Goal: Task Accomplishment & Management: Complete application form

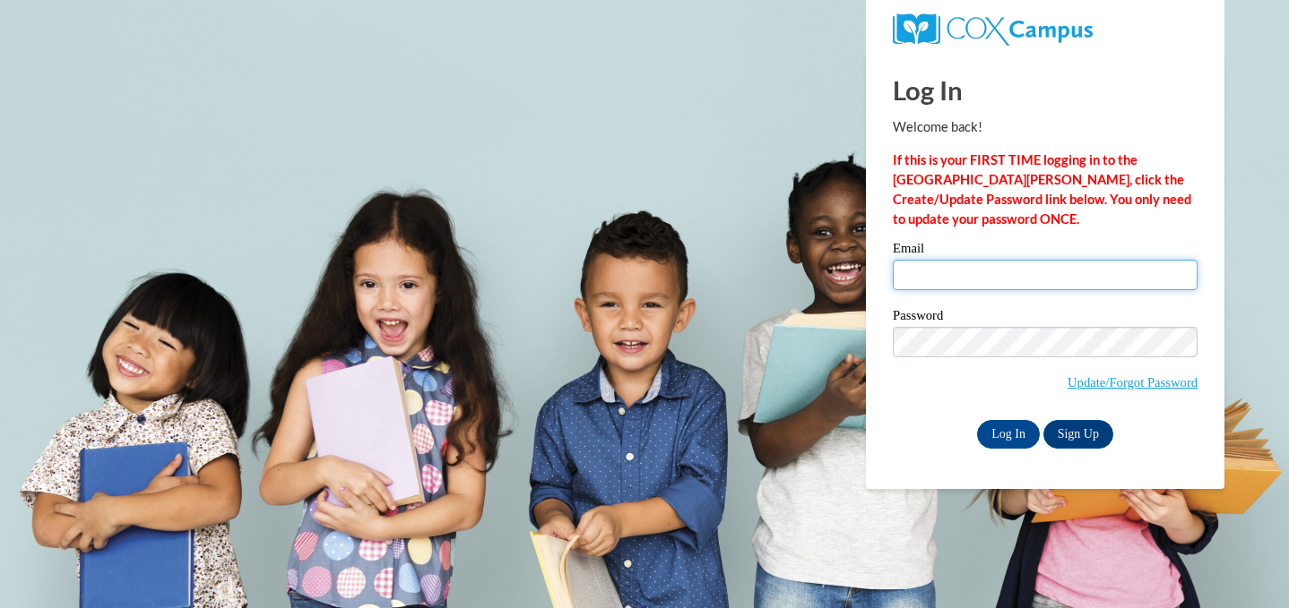
click at [946, 273] on input "Email" at bounding box center [1044, 275] width 305 height 30
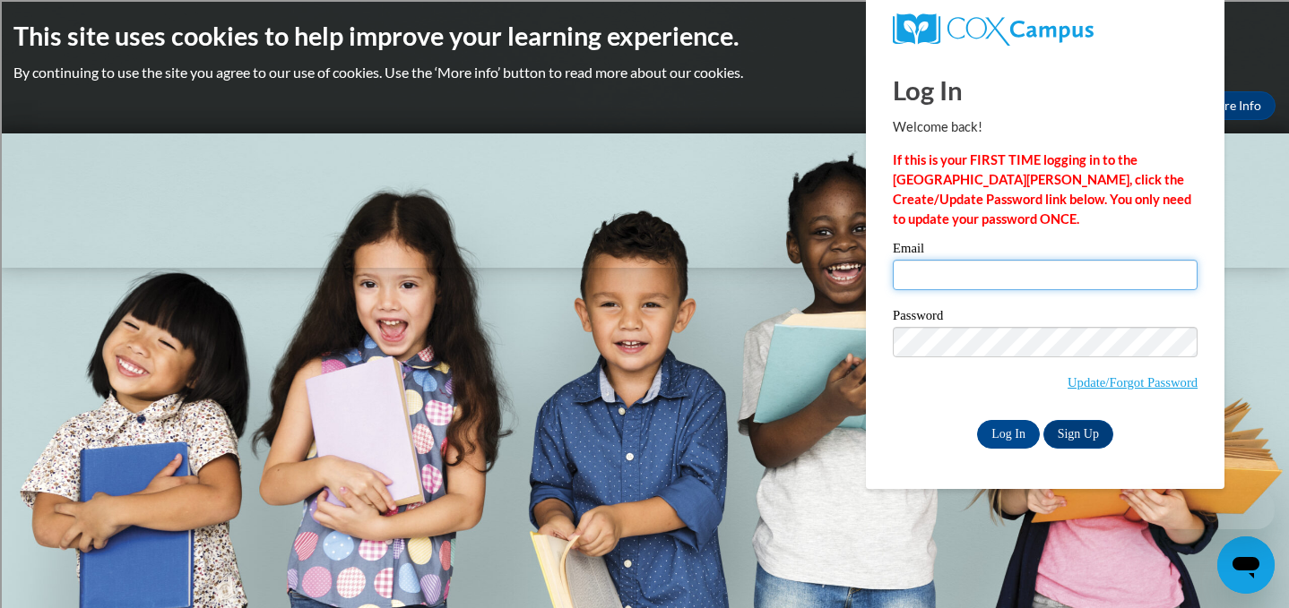
click at [947, 273] on input "Email" at bounding box center [1044, 275] width 305 height 30
type input "[EMAIL_ADDRESS][DOMAIN_NAME]"
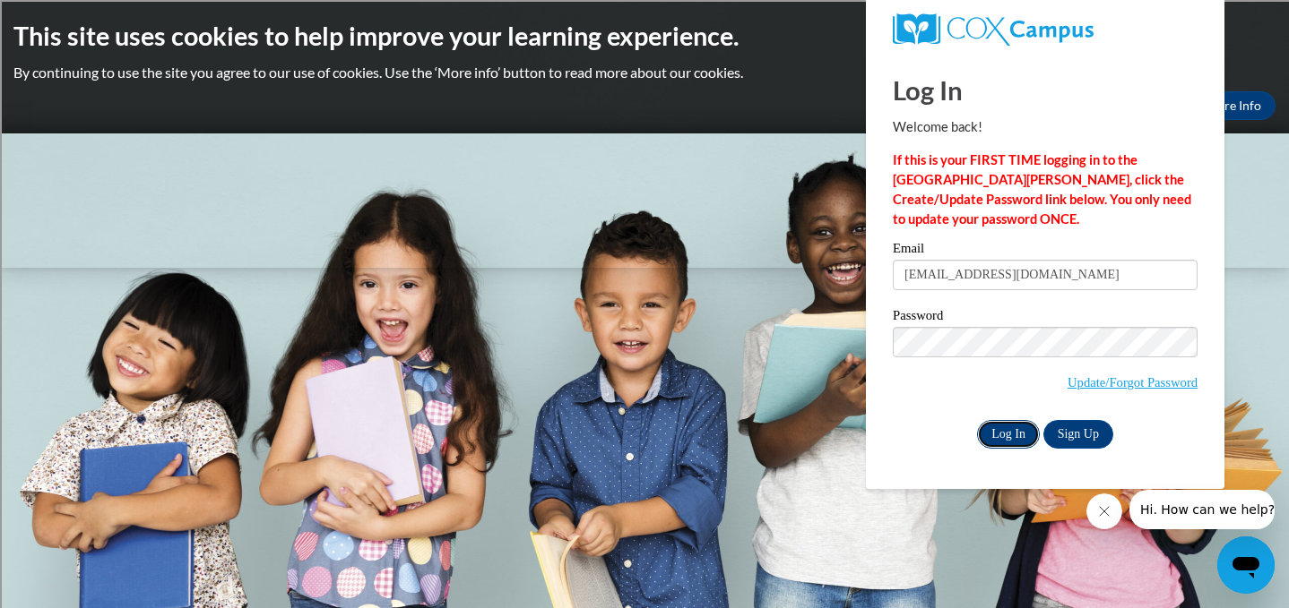
click at [1000, 437] on input "Log In" at bounding box center [1008, 434] width 63 height 29
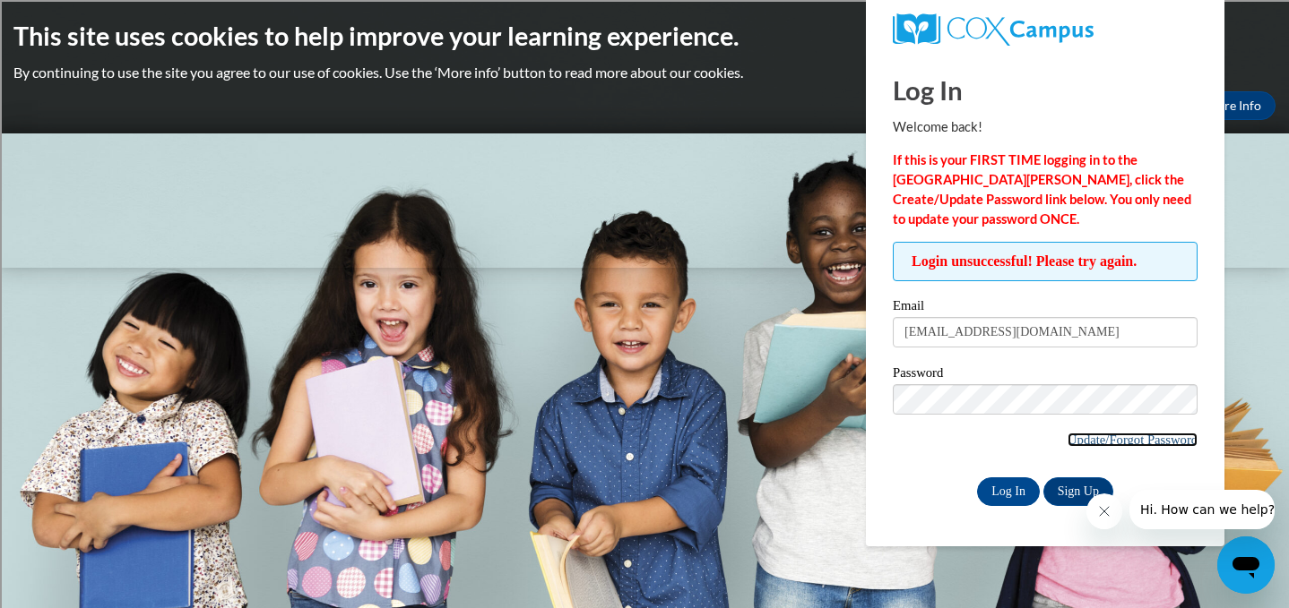
click at [1115, 440] on link "Update/Forgot Password" at bounding box center [1132, 440] width 130 height 14
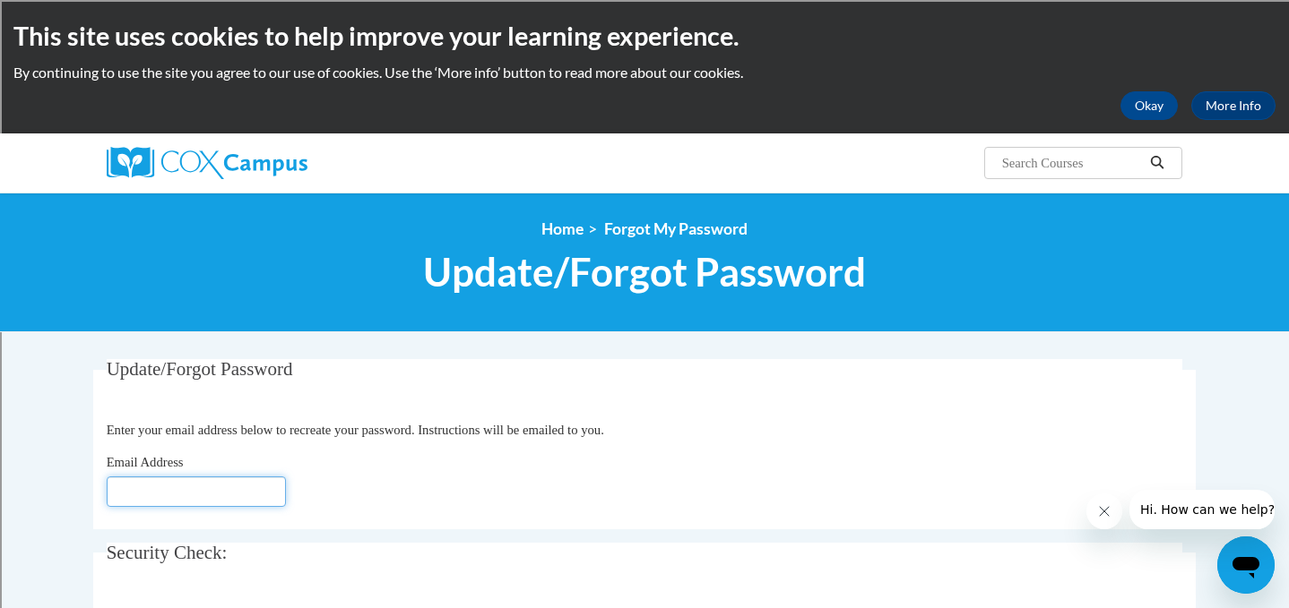
click at [234, 496] on input "Email Address" at bounding box center [196, 492] width 179 height 30
type input "[EMAIL_ADDRESS][DOMAIN_NAME]"
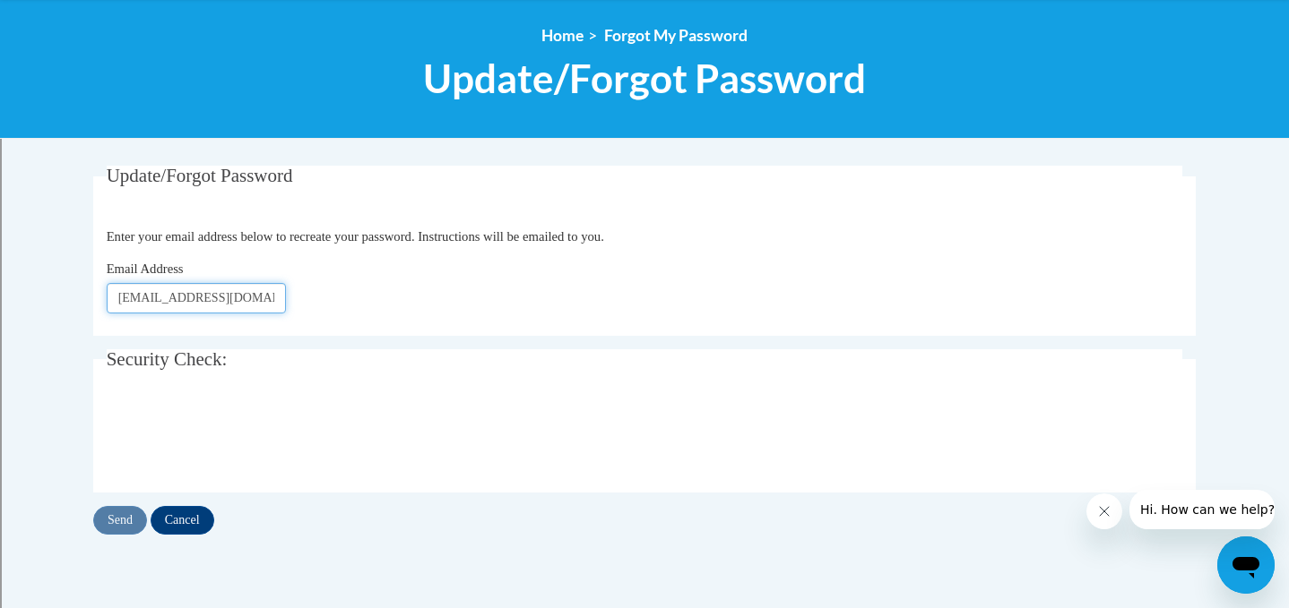
scroll to position [201, 0]
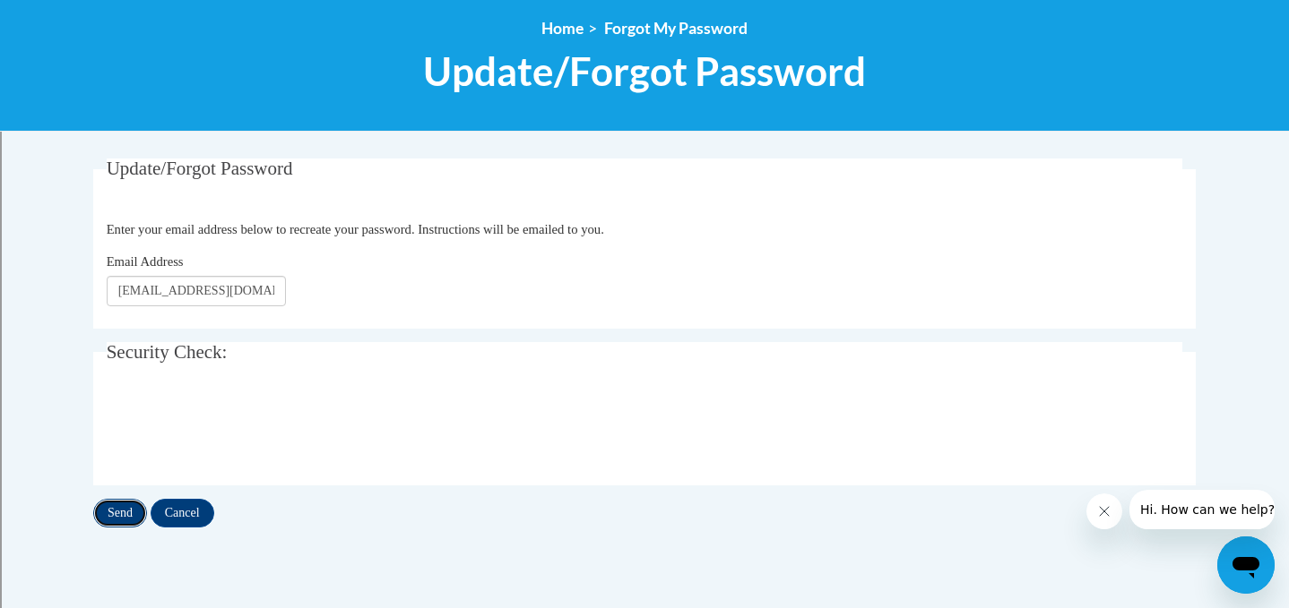
click at [116, 514] on input "Send" at bounding box center [120, 513] width 54 height 29
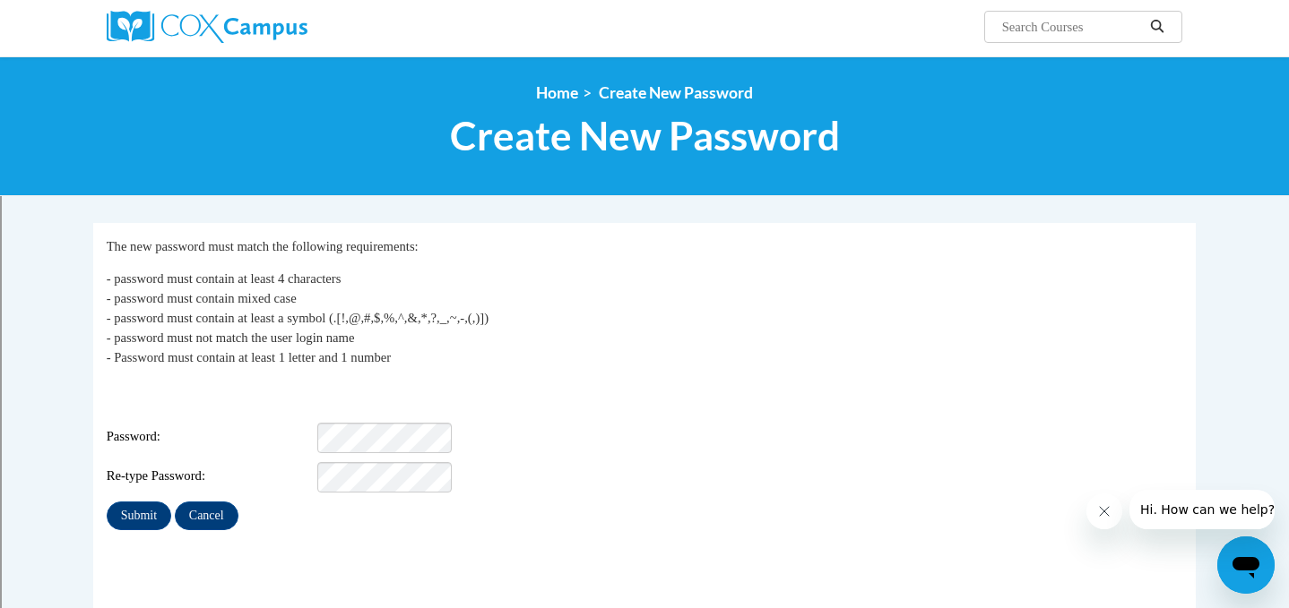
scroll to position [138, 0]
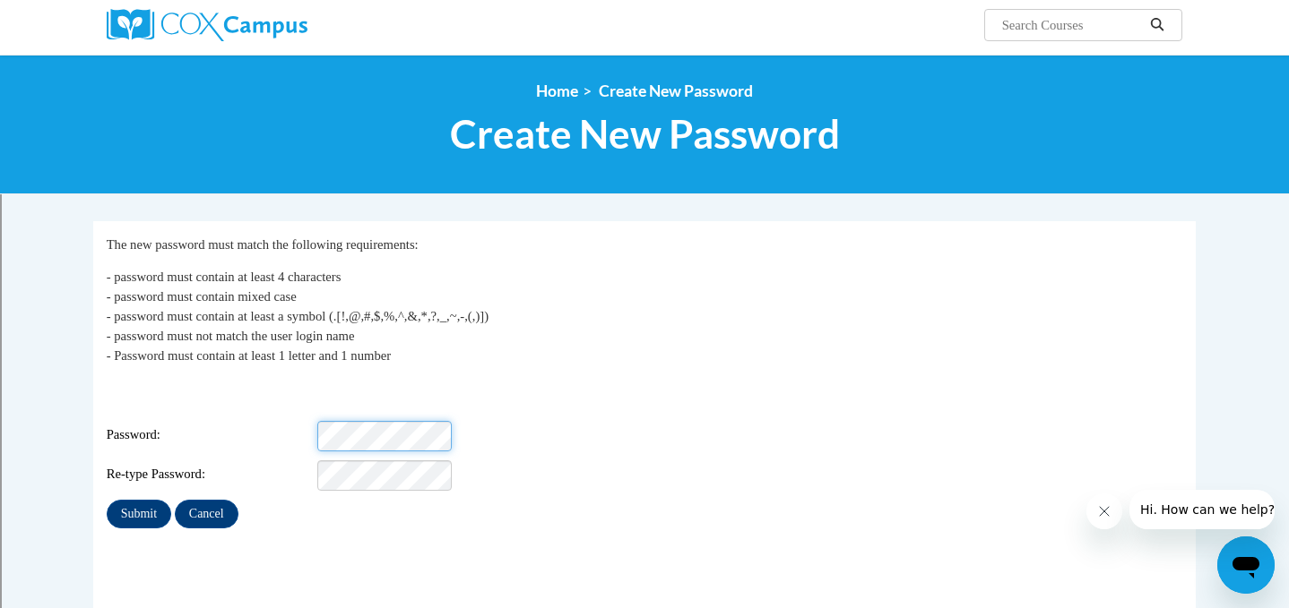
click at [306, 423] on div "Password:" at bounding box center [645, 436] width 1076 height 30
click at [306, 421] on div "Password: Strong" at bounding box center [645, 436] width 1076 height 30
click at [263, 421] on div "Password: Strong" at bounding box center [645, 436] width 1076 height 30
click at [139, 500] on input "Submit" at bounding box center [139, 514] width 65 height 29
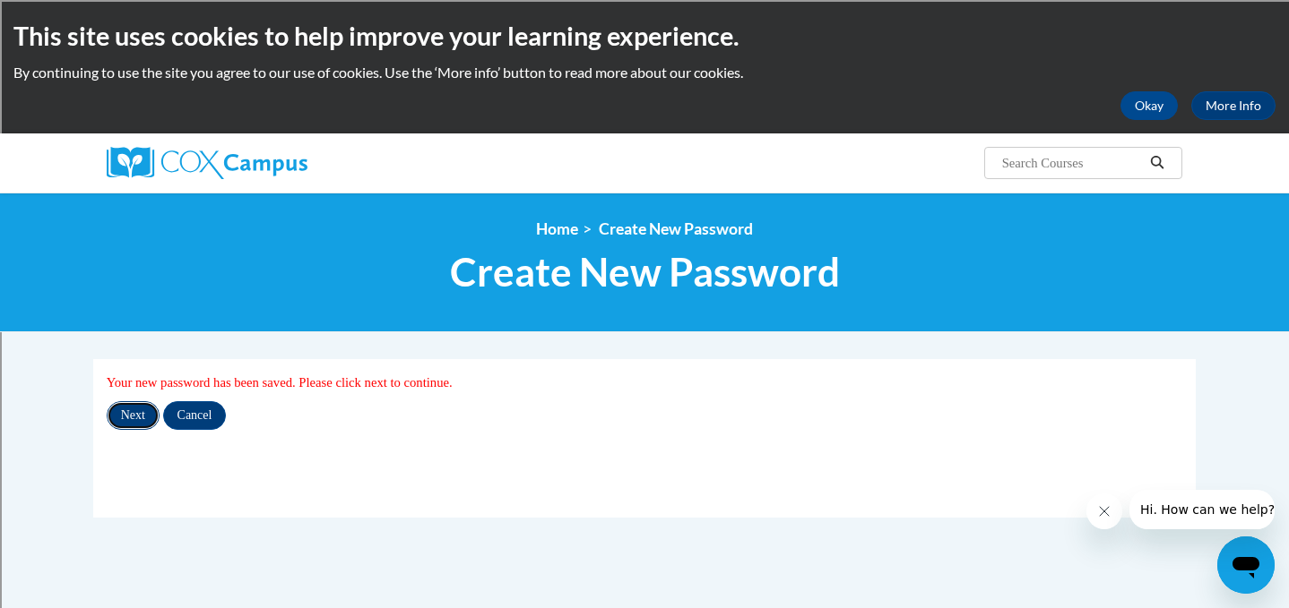
click at [127, 418] on input "Next" at bounding box center [133, 415] width 53 height 29
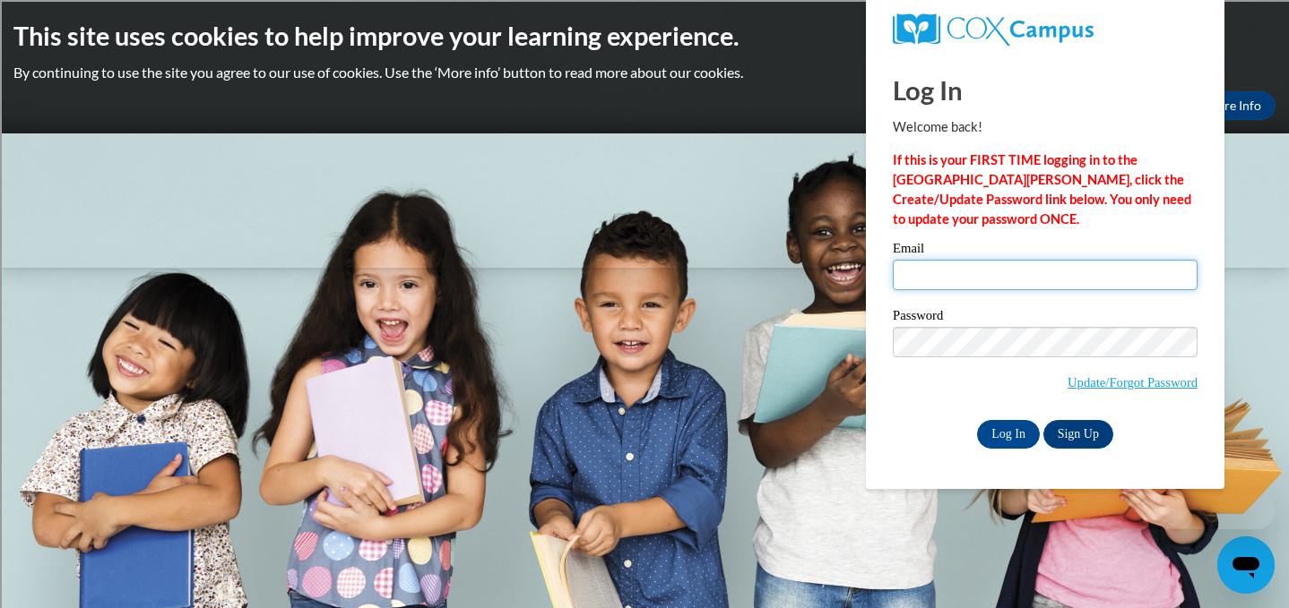
click at [955, 273] on input "Email" at bounding box center [1044, 275] width 305 height 30
type input "[EMAIL_ADDRESS][DOMAIN_NAME]"
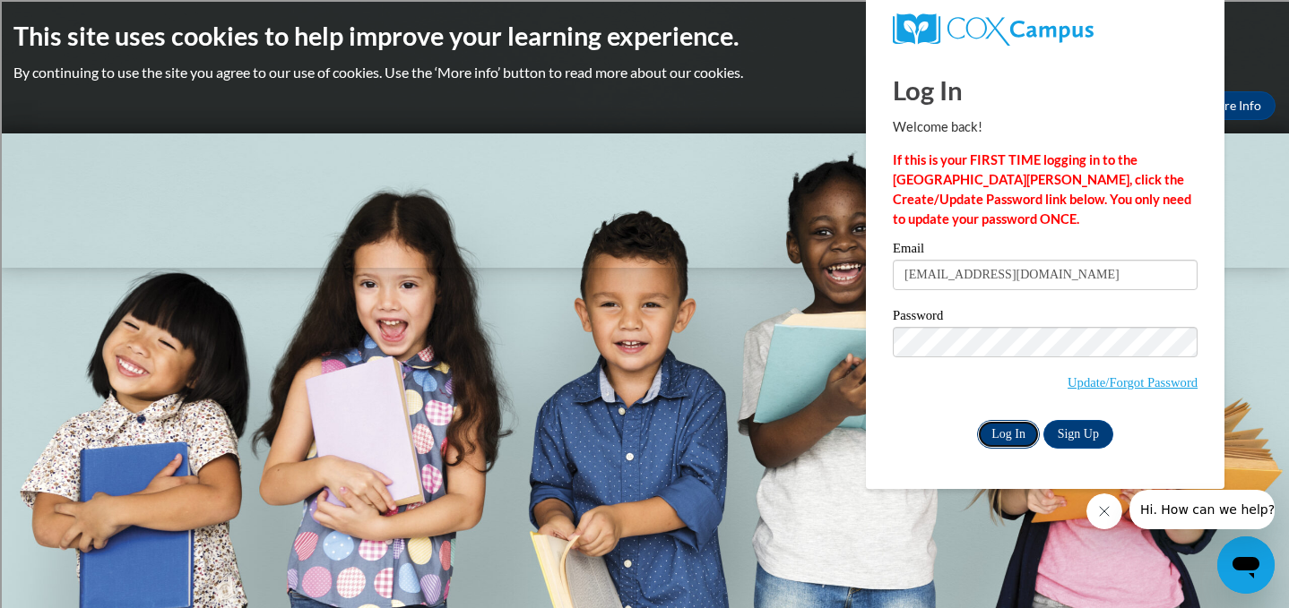
click at [1005, 431] on input "Log In" at bounding box center [1008, 434] width 63 height 29
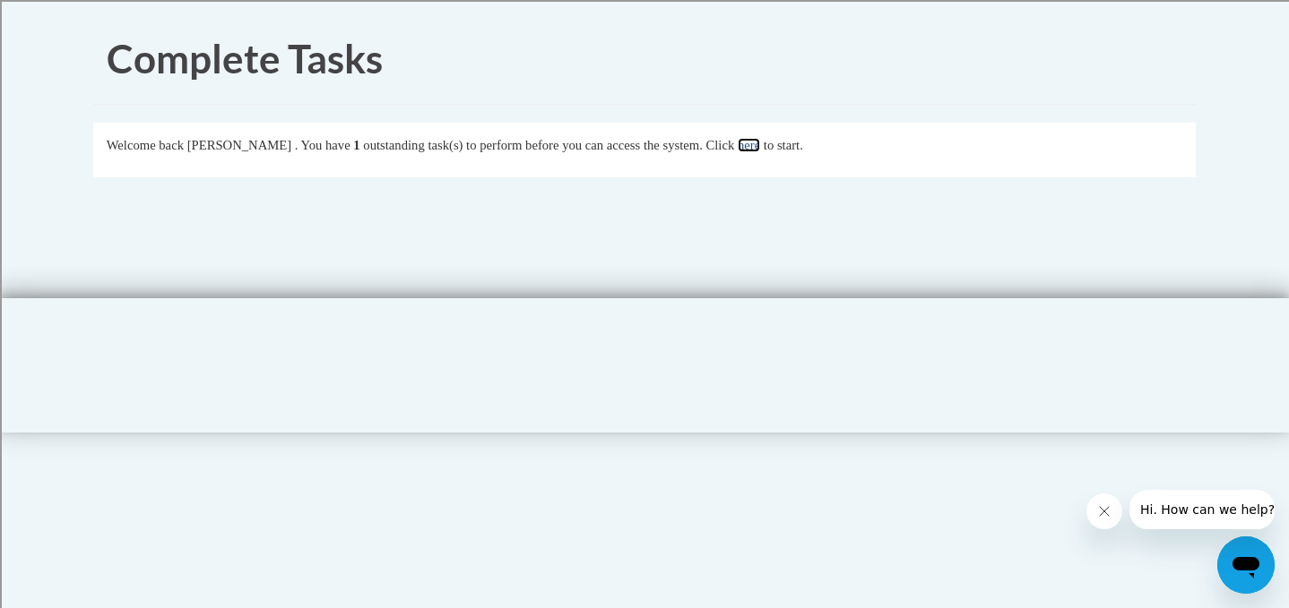
click at [760, 148] on link "here" at bounding box center [748, 145] width 22 height 14
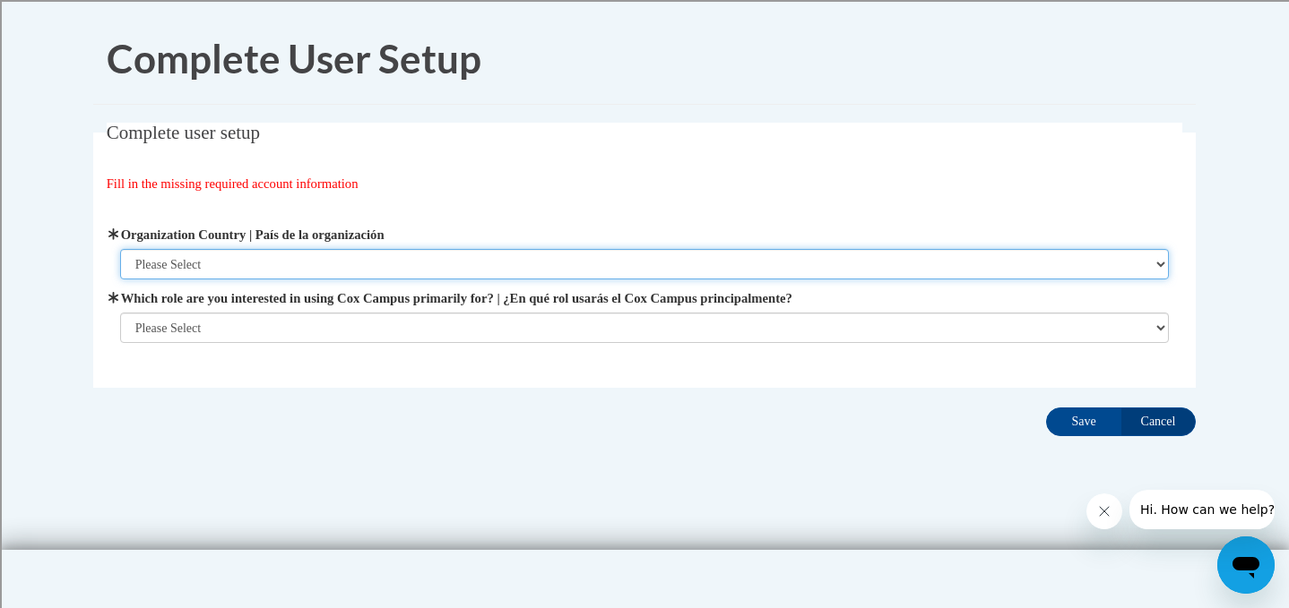
click at [580, 265] on select "Please Select United States | Estados Unidos Outside of the United States | Fue…" at bounding box center [644, 264] width 1049 height 30
select select "ad49bcad-a171-4b2e-b99c-48b446064914"
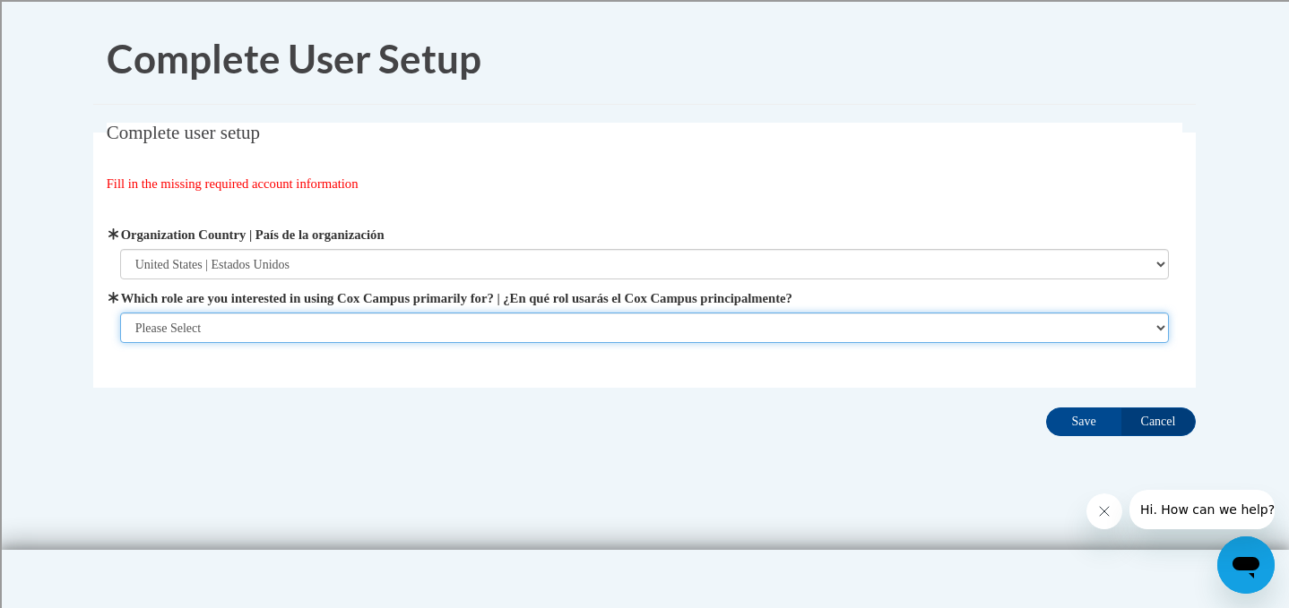
click at [538, 319] on select "Please Select College/University | Colegio/Universidad Community/Nonprofit Part…" at bounding box center [644, 328] width 1049 height 30
select select "fbf2d438-af2f-41f8-98f1-81c410e29de3"
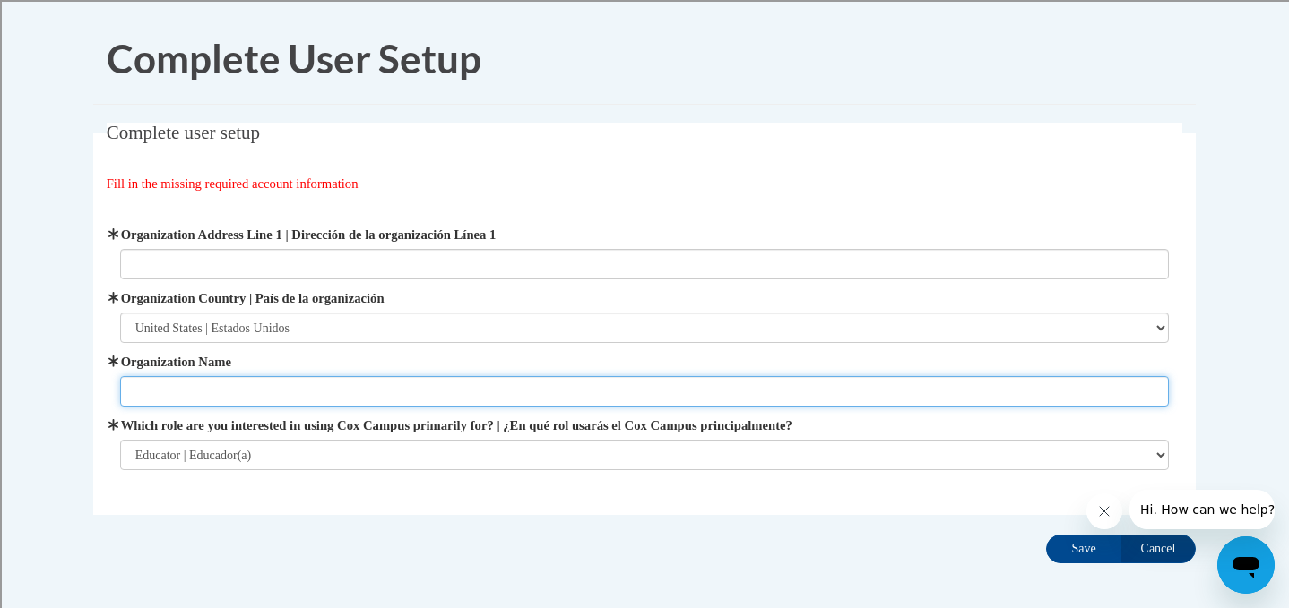
click at [682, 388] on input "Organization Name" at bounding box center [644, 391] width 1049 height 30
type input "Shorewood School District"
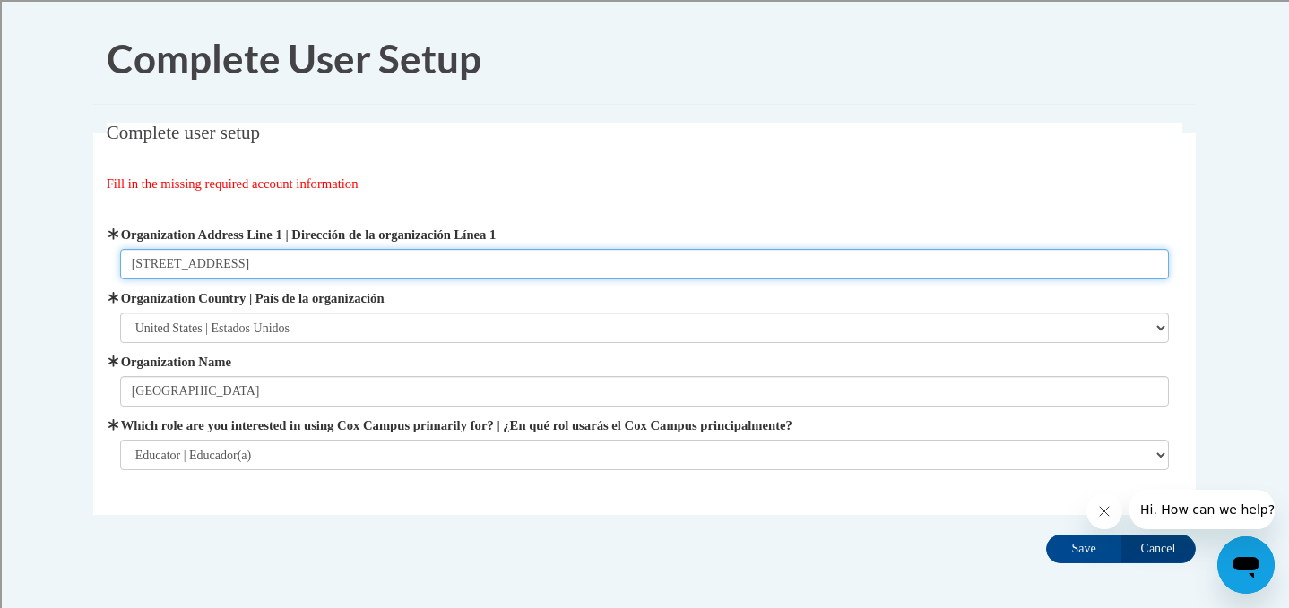
drag, startPoint x: 293, startPoint y: 264, endPoint x: 81, endPoint y: 227, distance: 215.7
click at [81, 227] on div "Complete user setup Fill in the missing required account information User Profi…" at bounding box center [644, 347] width 1129 height 448
type input "1600"
drag, startPoint x: 170, startPoint y: 268, endPoint x: 86, endPoint y: 267, distance: 84.2
click at [86, 268] on div "Complete user setup Fill in the missing required account information User Profi…" at bounding box center [644, 347] width 1129 height 448
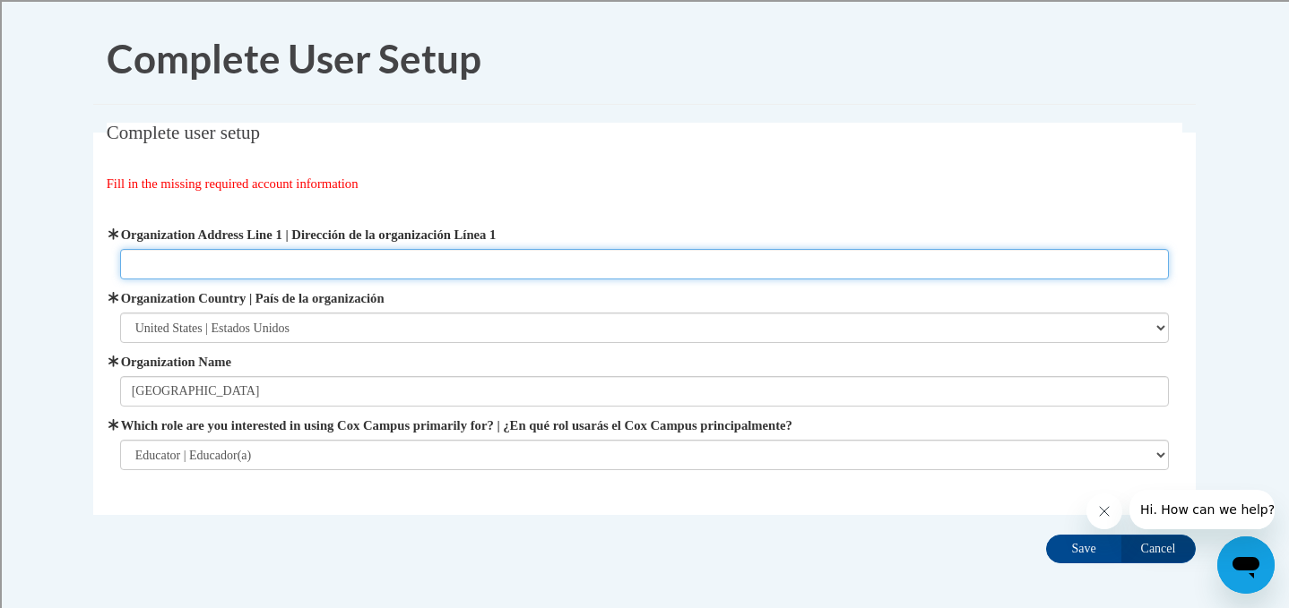
click at [149, 260] on input "Organization Address Line 1 | Dirección de la organización Línea 1" at bounding box center [644, 264] width 1049 height 30
type input "1701 E CAPITOL DR"
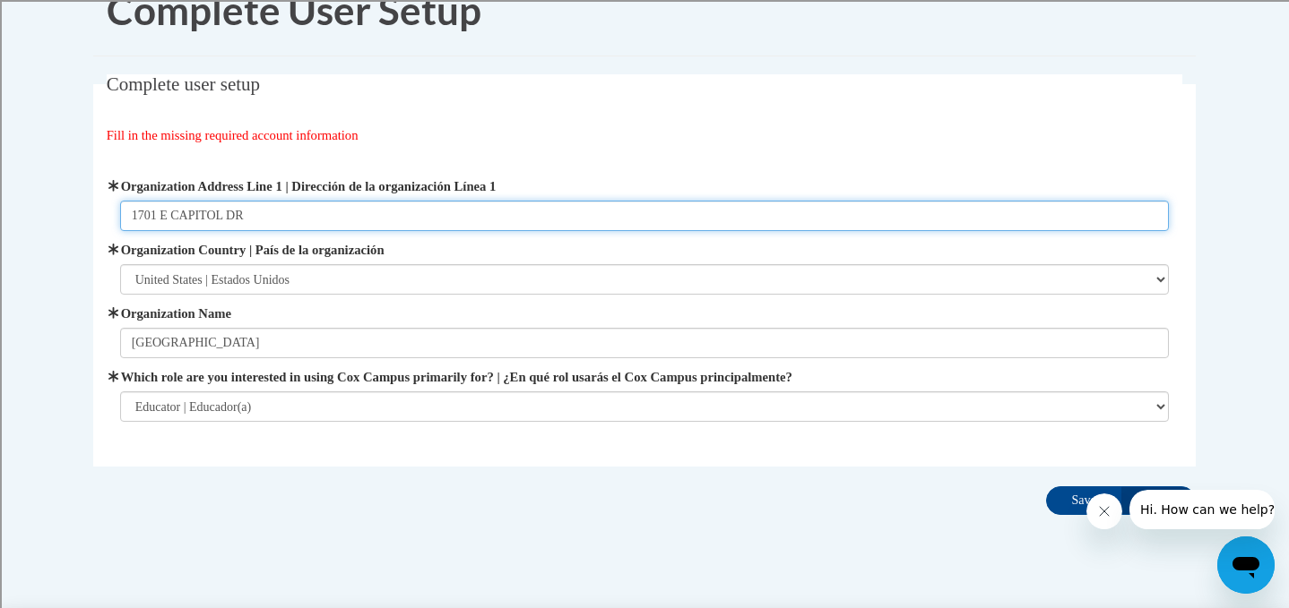
scroll to position [80, 0]
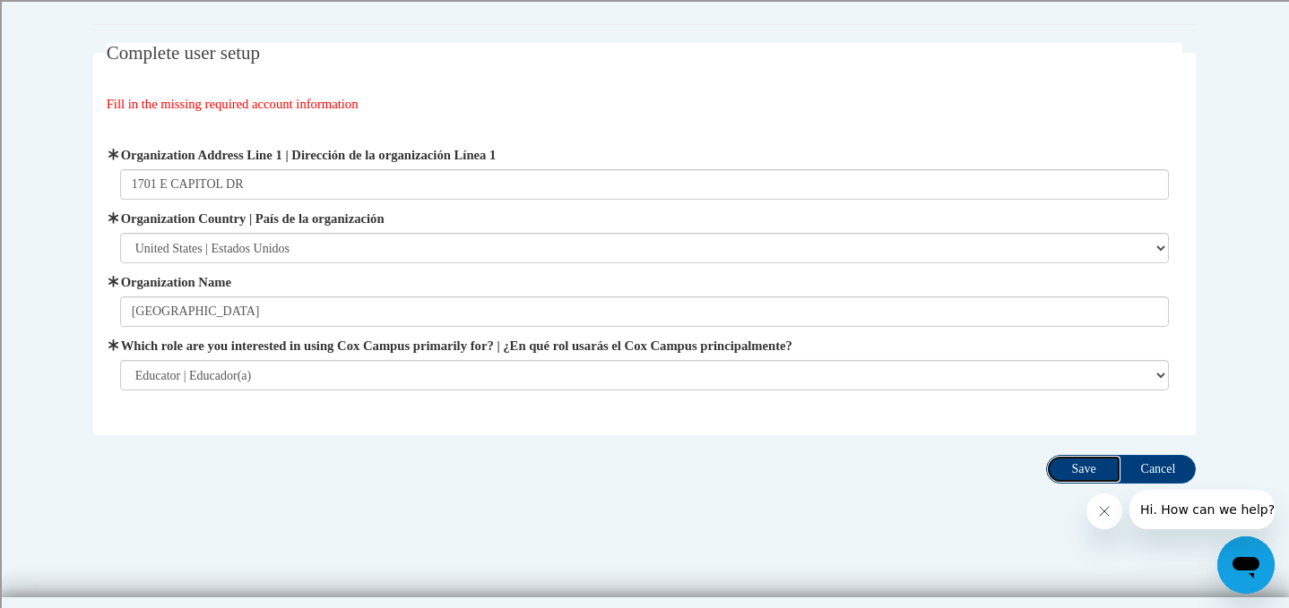
click at [1074, 470] on input "Save" at bounding box center [1083, 469] width 75 height 29
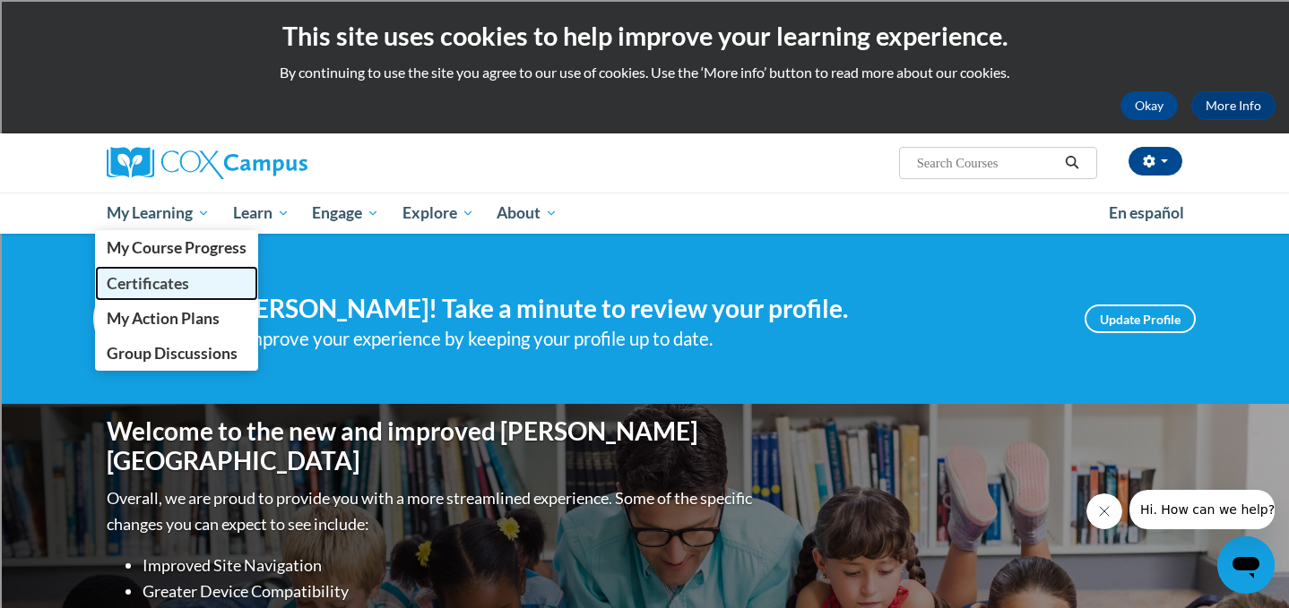
click at [160, 284] on span "Certificates" at bounding box center [148, 283] width 82 height 19
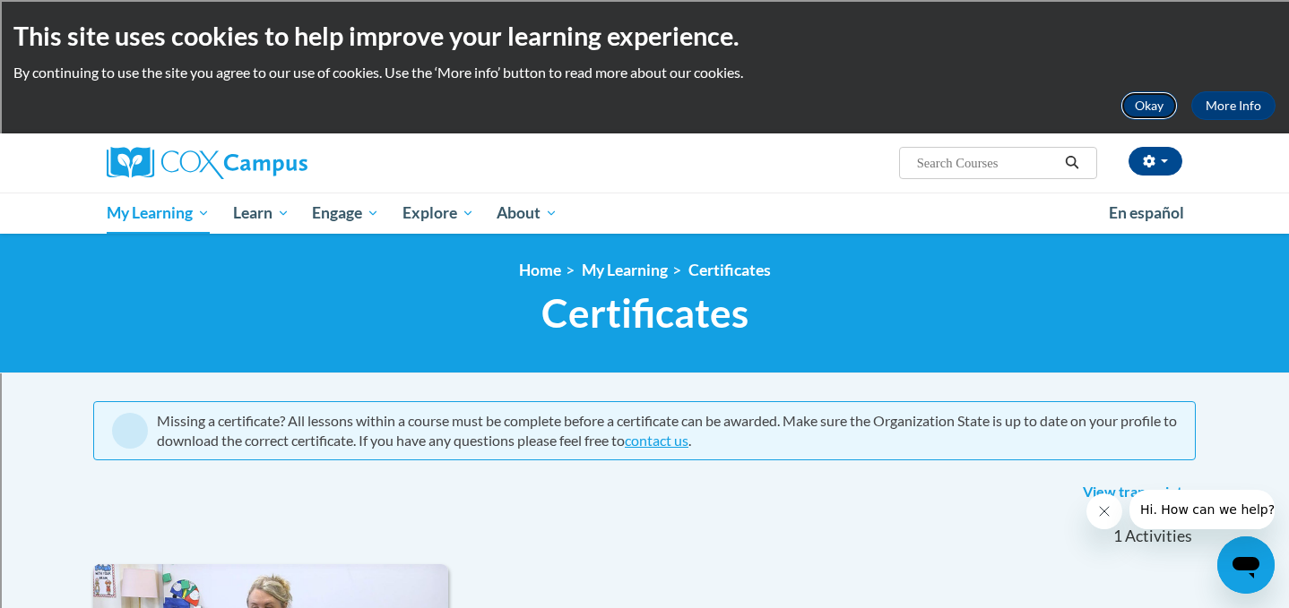
click at [1153, 108] on button "Okay" at bounding box center [1148, 105] width 57 height 29
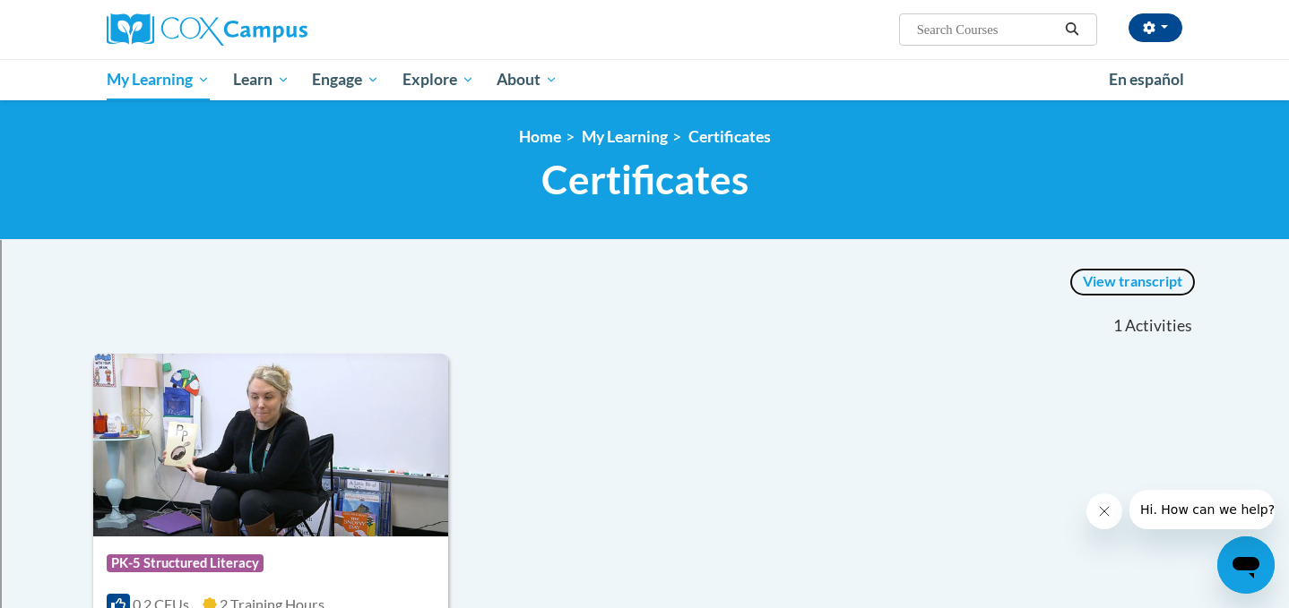
click at [1121, 278] on link "View transcript" at bounding box center [1132, 282] width 126 height 29
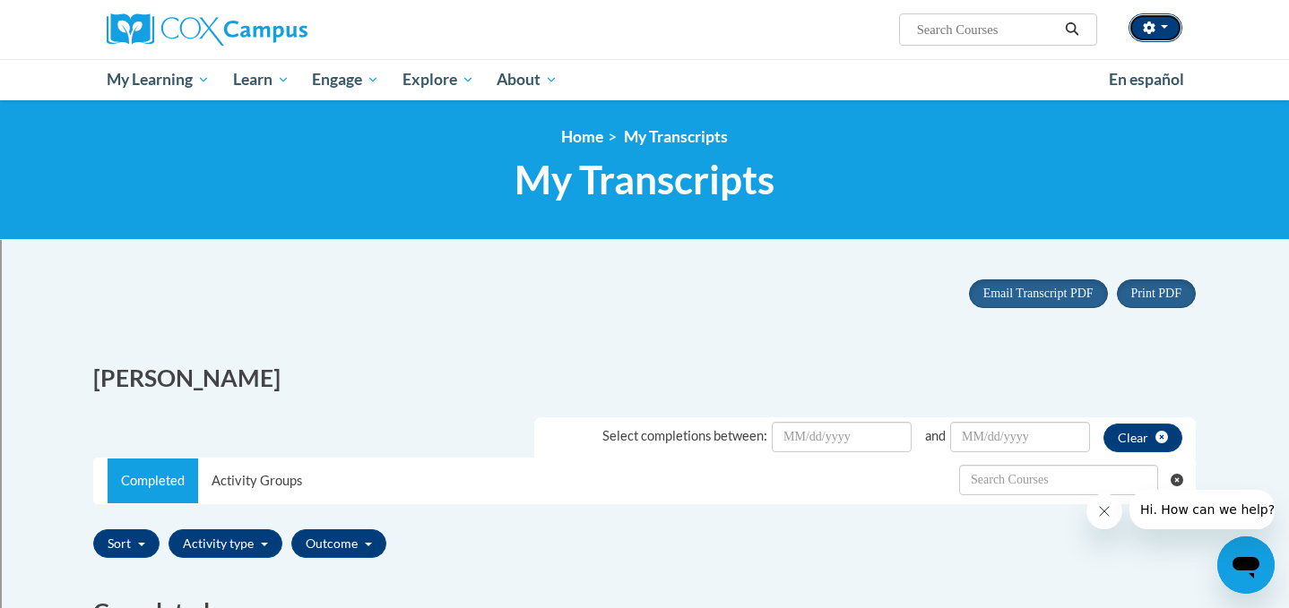
click at [1168, 25] on button "button" at bounding box center [1155, 27] width 54 height 29
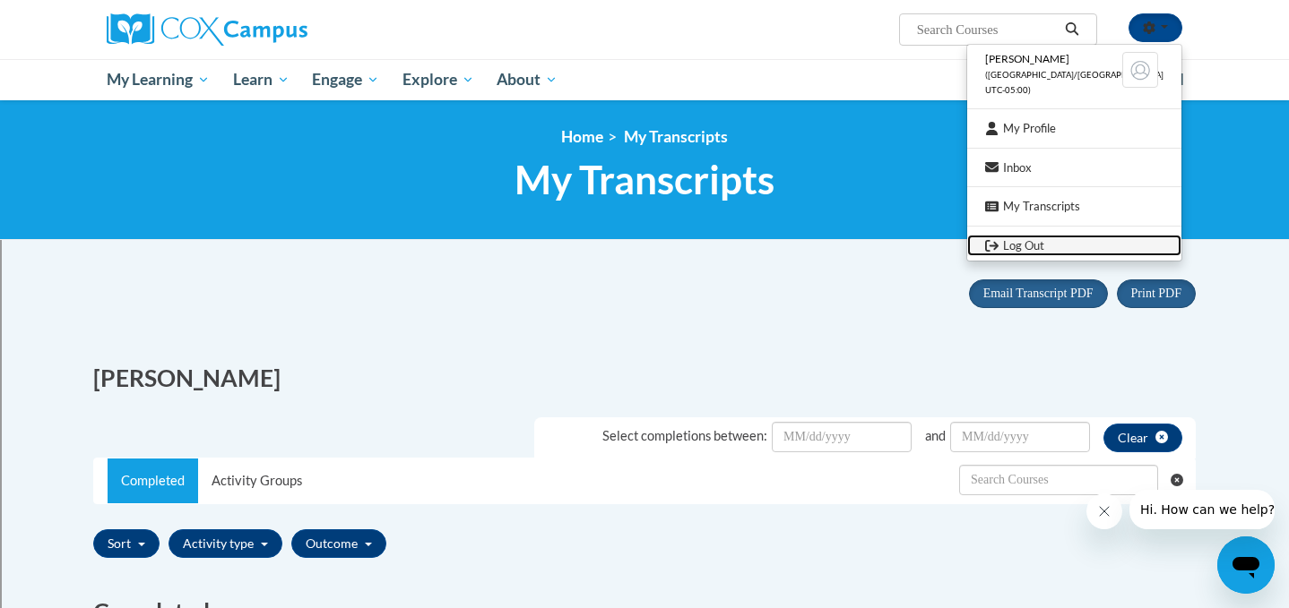
click at [1061, 246] on link "Log Out" at bounding box center [1074, 246] width 214 height 22
